Goal: Task Accomplishment & Management: Use online tool/utility

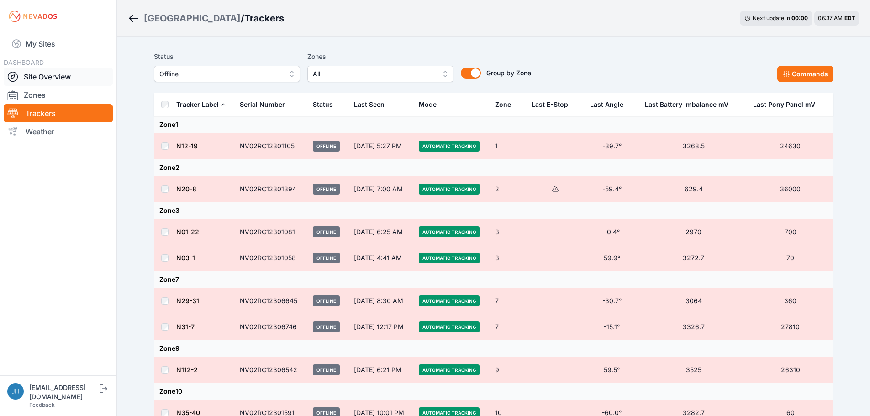
click at [55, 76] on link "Site Overview" at bounding box center [58, 77] width 109 height 18
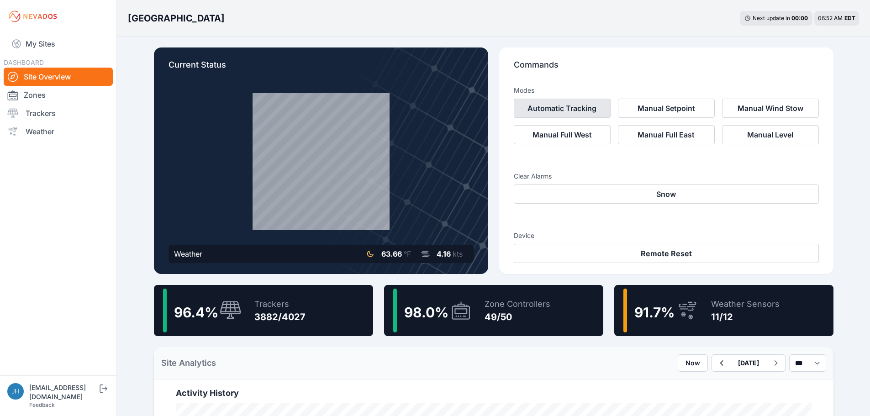
click at [575, 111] on button "Automatic Tracking" at bounding box center [562, 108] width 97 height 19
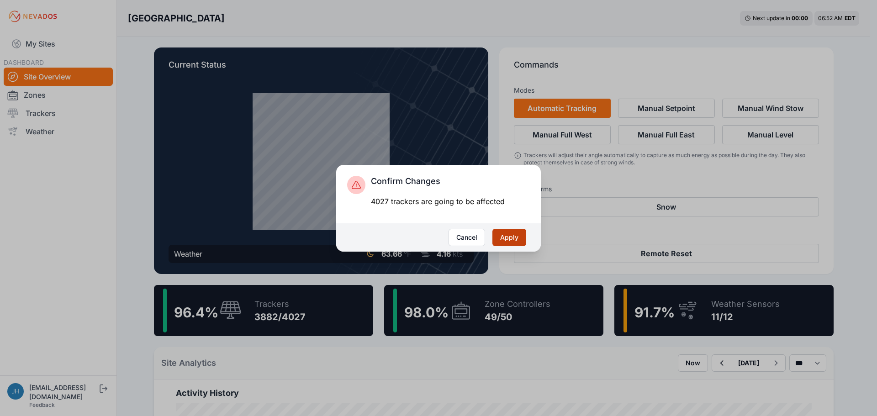
click at [515, 236] on button "Apply" at bounding box center [510, 237] width 34 height 17
